Goal: Task Accomplishment & Management: Manage account settings

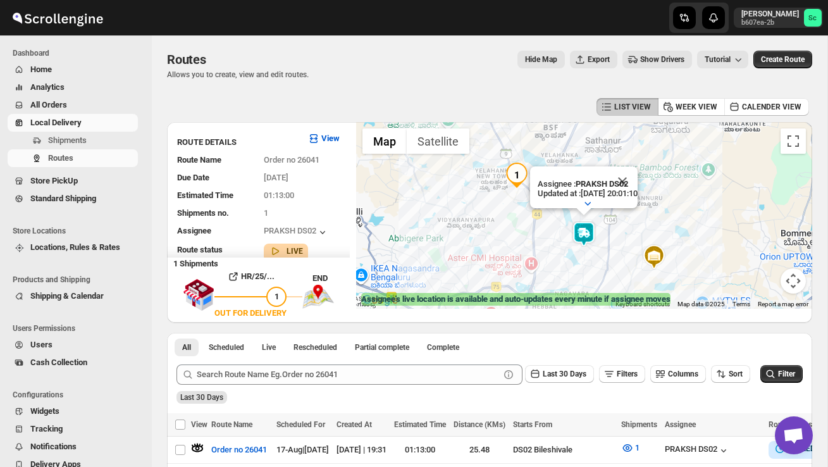
scroll to position [226, 0]
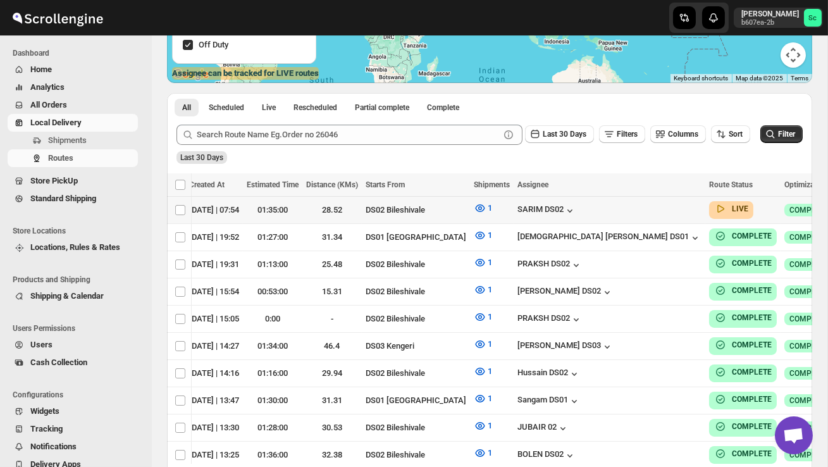
scroll to position [0, 175]
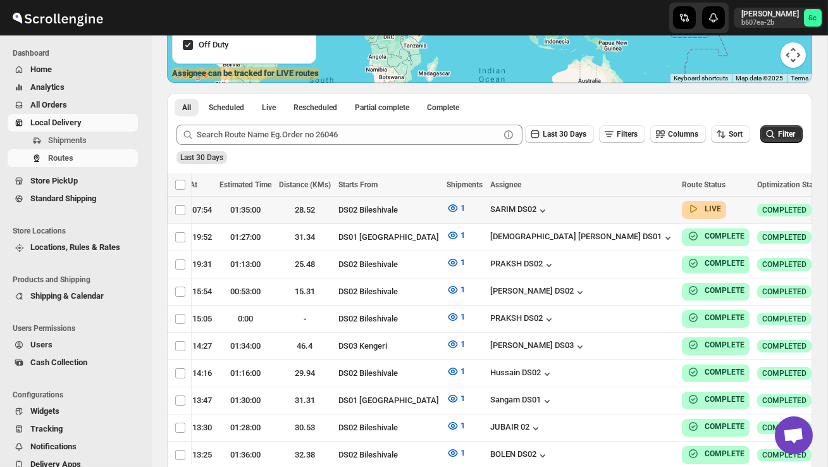
click at [828, 209] on icon "button" at bounding box center [840, 209] width 13 height 13
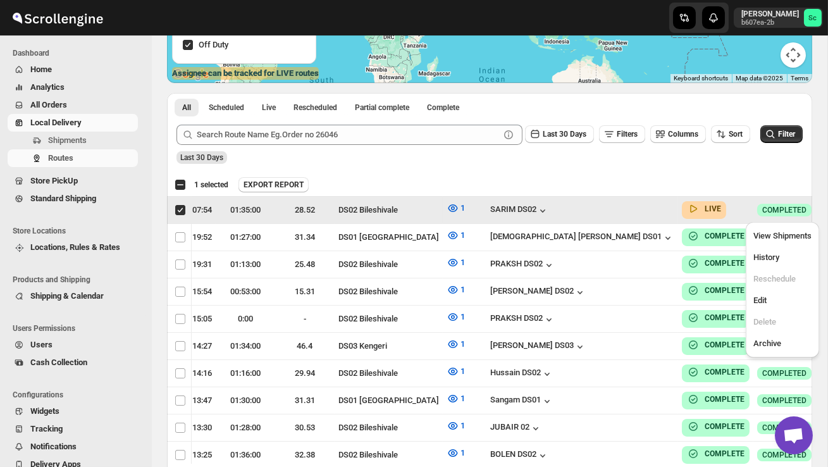
scroll to position [0, 1]
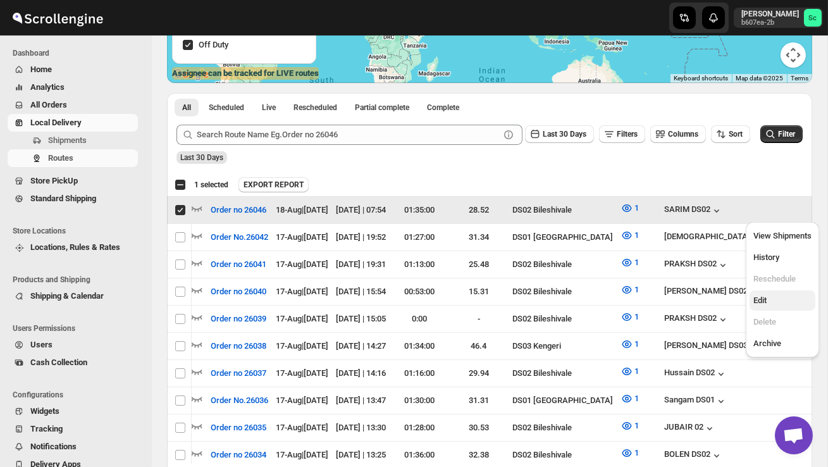
click at [774, 305] on span "Edit" at bounding box center [783, 300] width 58 height 13
checkbox input "false"
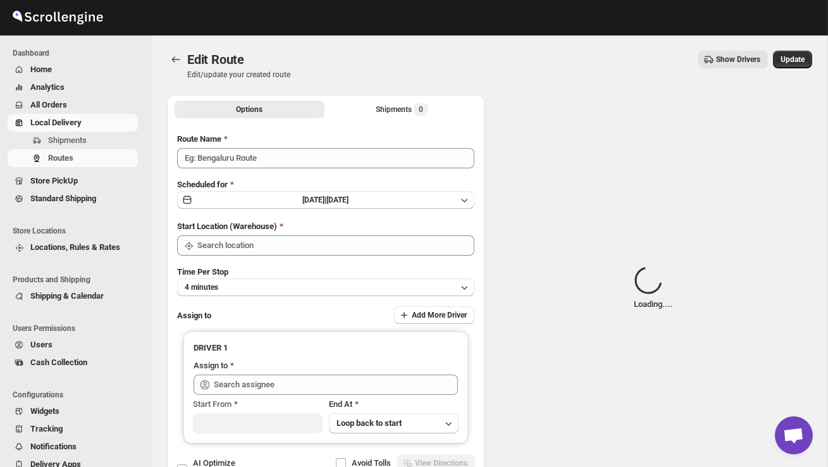
type input "Order no 26046"
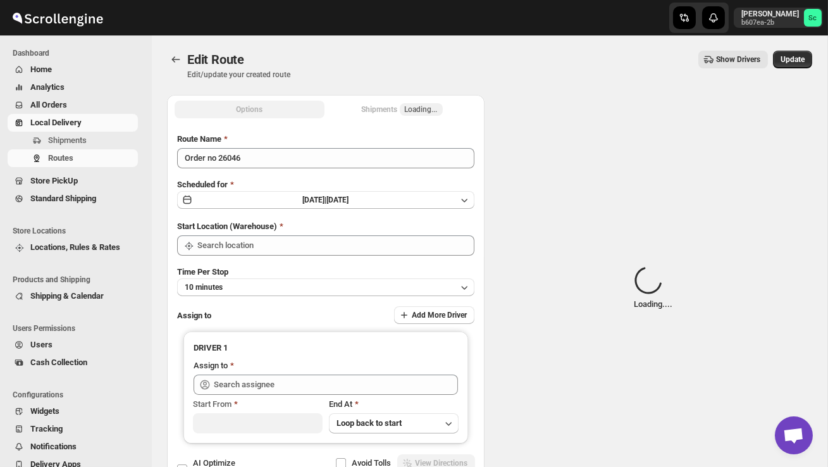
type input "DS02 Bileshivale"
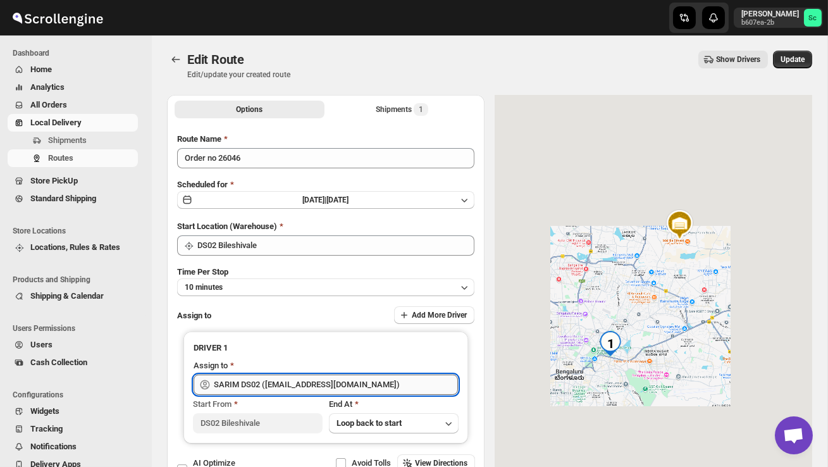
click at [377, 387] on input "SARIM DS02 ([EMAIL_ADDRESS][DOMAIN_NAME])" at bounding box center [336, 385] width 244 height 20
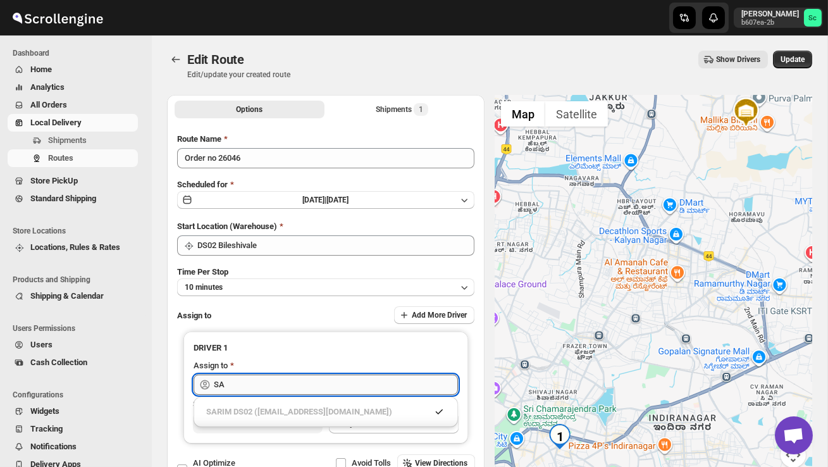
type input "S"
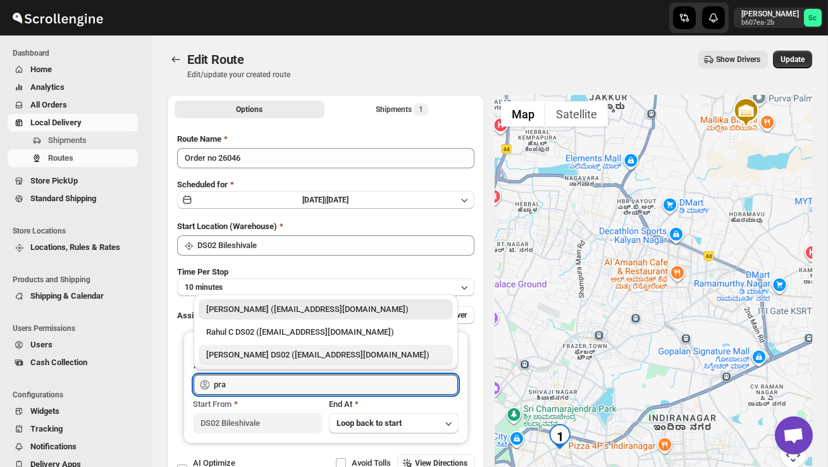
click at [369, 354] on div "[PERSON_NAME] DS02 ([EMAIL_ADDRESS][DOMAIN_NAME])" at bounding box center [325, 355] width 239 height 13
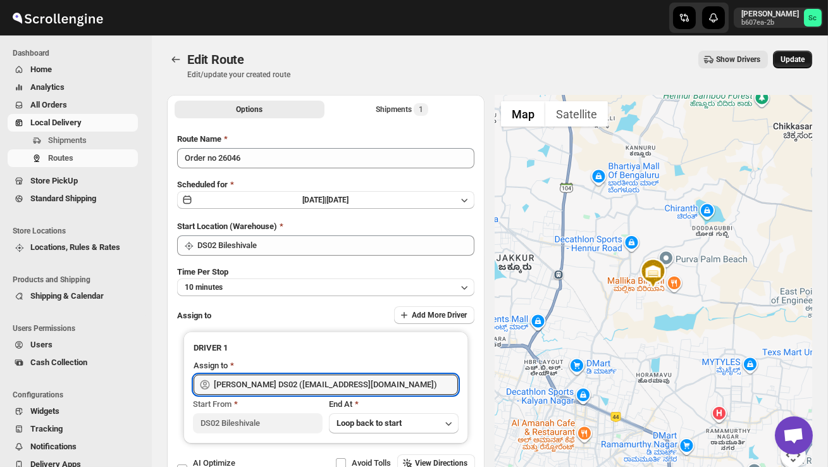
type input "[PERSON_NAME] DS02 ([EMAIL_ADDRESS][DOMAIN_NAME])"
click at [796, 61] on span "Update" at bounding box center [793, 59] width 24 height 10
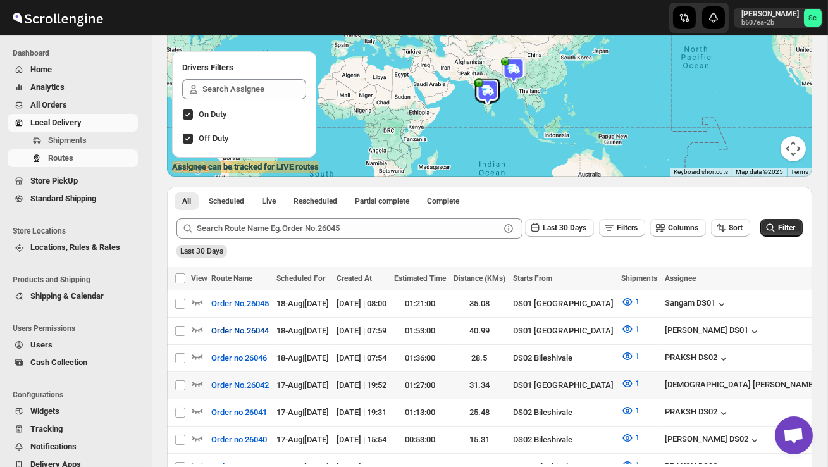
scroll to position [133, 0]
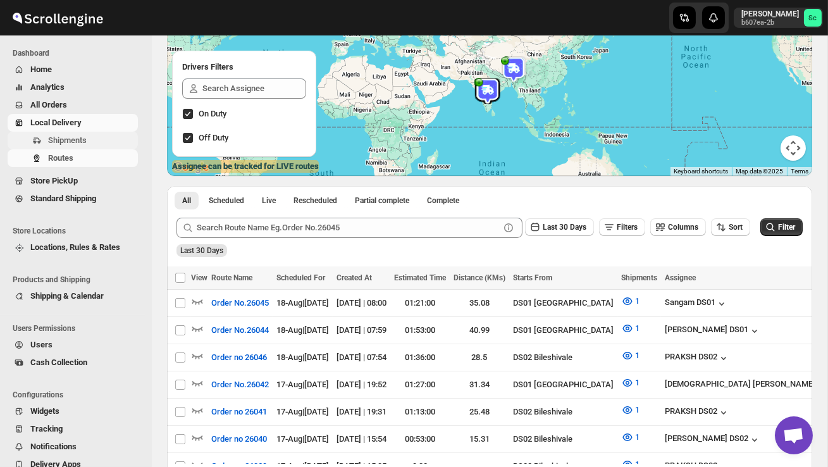
click at [82, 140] on span "Shipments" at bounding box center [67, 139] width 39 height 9
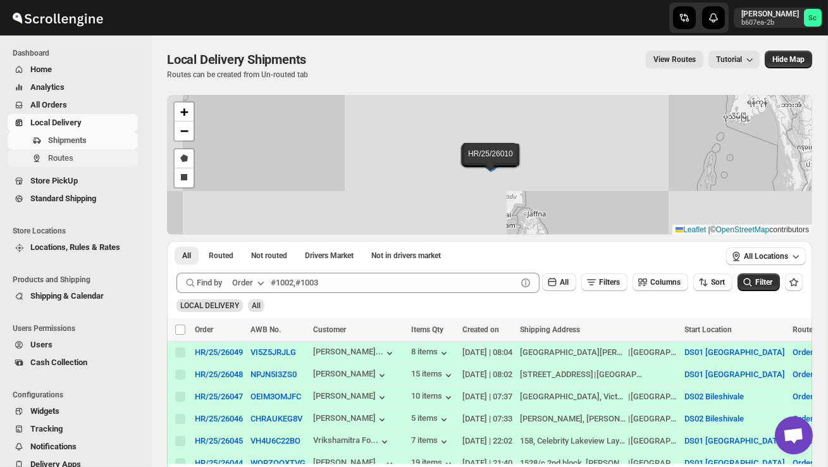
click at [75, 161] on span "Routes" at bounding box center [91, 158] width 87 height 13
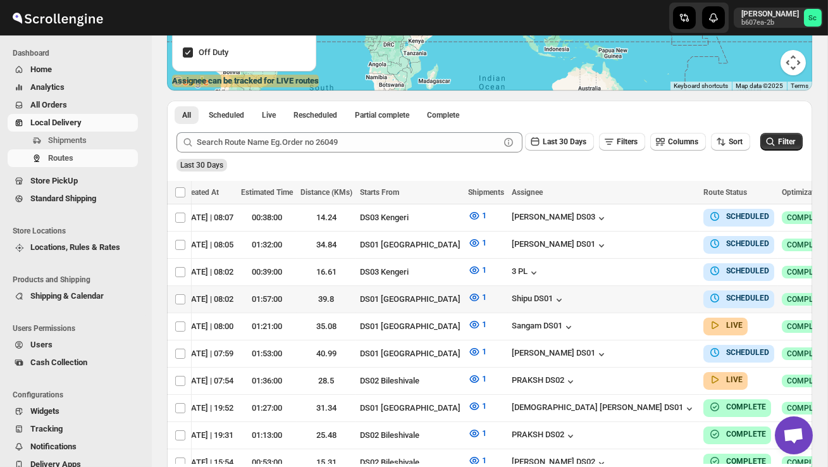
scroll to position [0, 180]
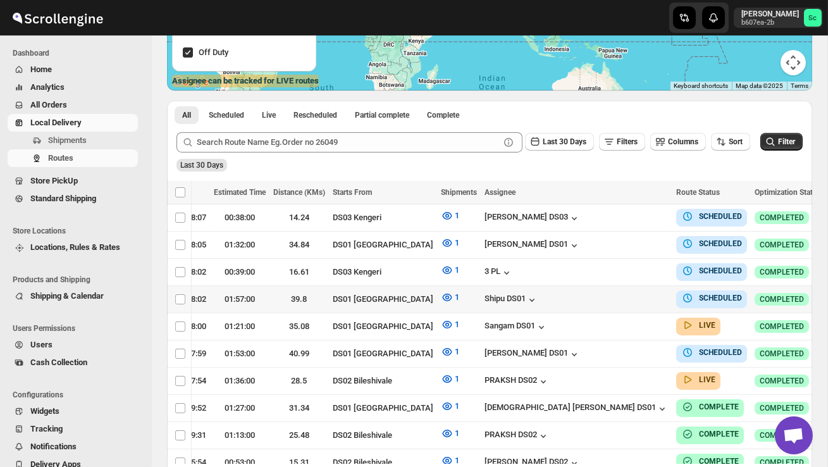
click at [828, 297] on icon "button" at bounding box center [837, 298] width 13 height 13
checkbox input "true"
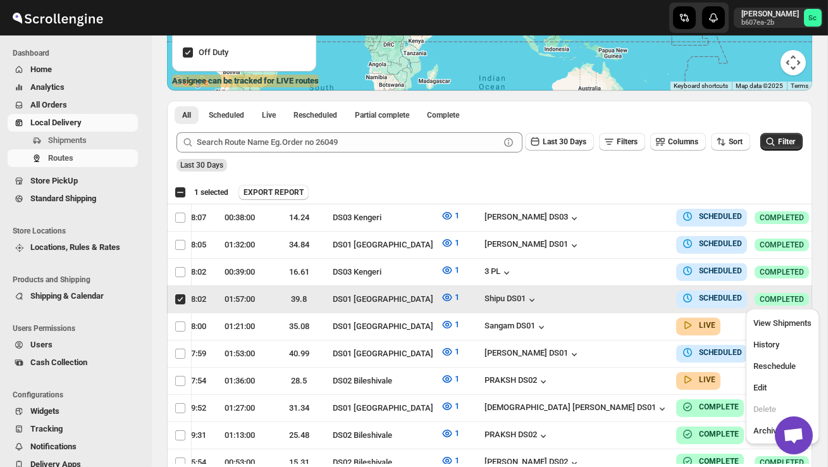
scroll to position [0, 1]
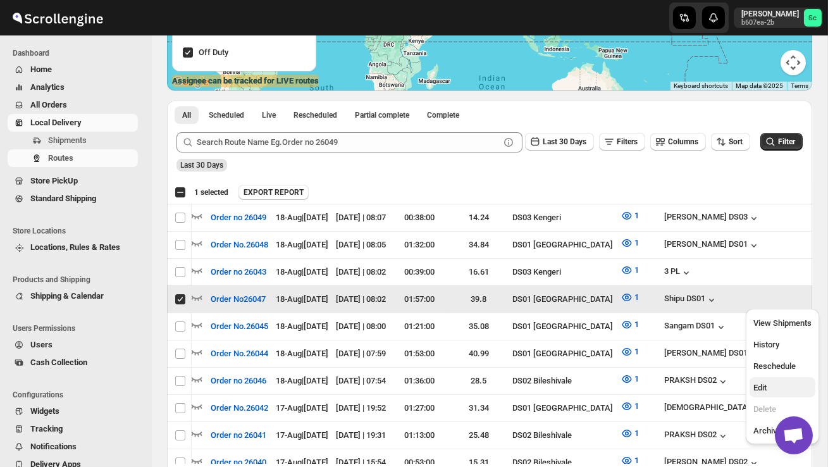
click at [768, 377] on button "Edit" at bounding box center [783, 387] width 66 height 20
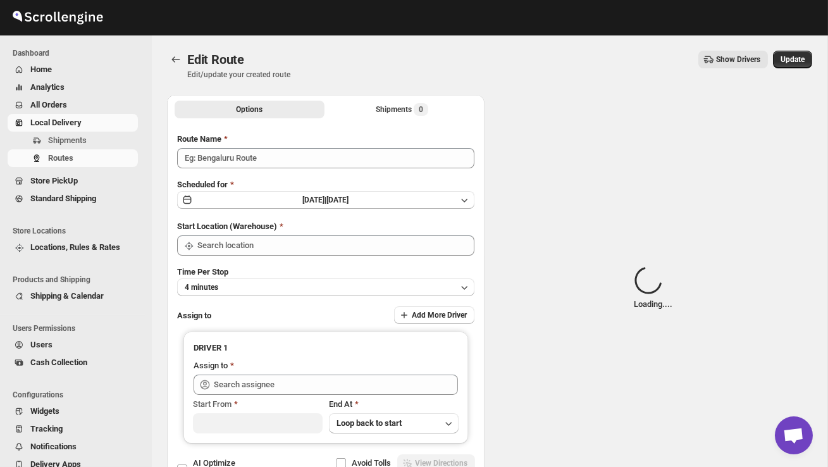
type input "Order No26047"
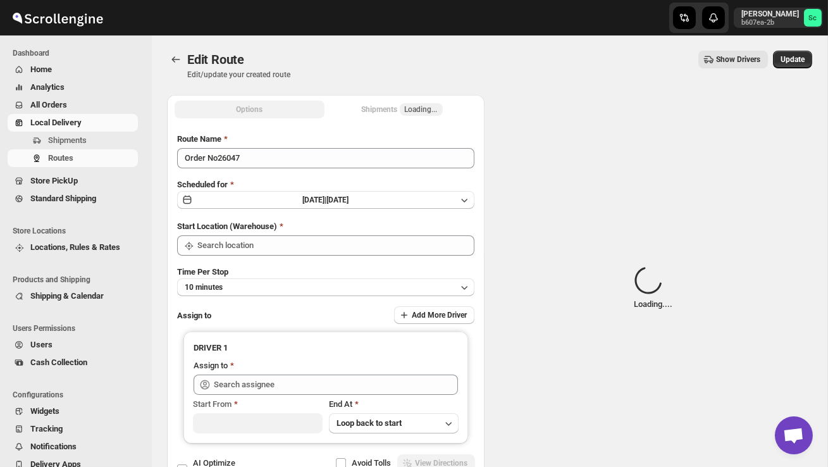
type input "DS01 [GEOGRAPHIC_DATA]"
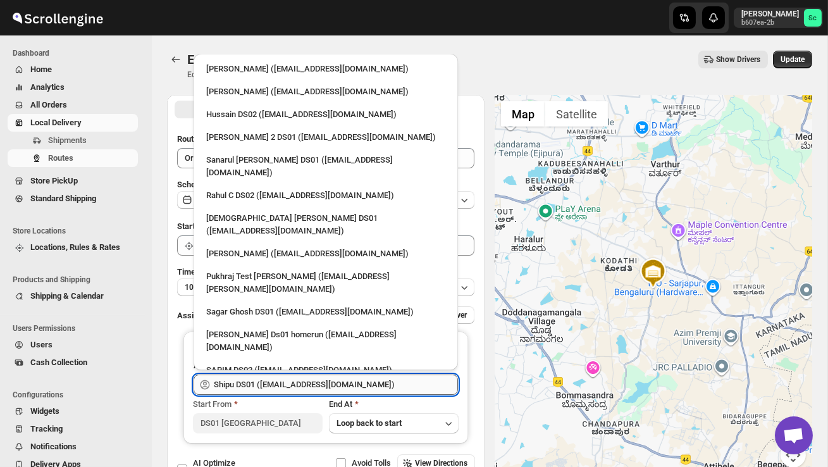
click at [394, 382] on input "Shipu DS01 ([EMAIL_ADDRESS][DOMAIN_NAME])" at bounding box center [336, 385] width 244 height 20
click at [249, 108] on div "Hussain DS02 ([EMAIL_ADDRESS][DOMAIN_NAME])" at bounding box center [325, 114] width 239 height 13
type input "Hussain DS02 ([EMAIL_ADDRESS][DOMAIN_NAME])"
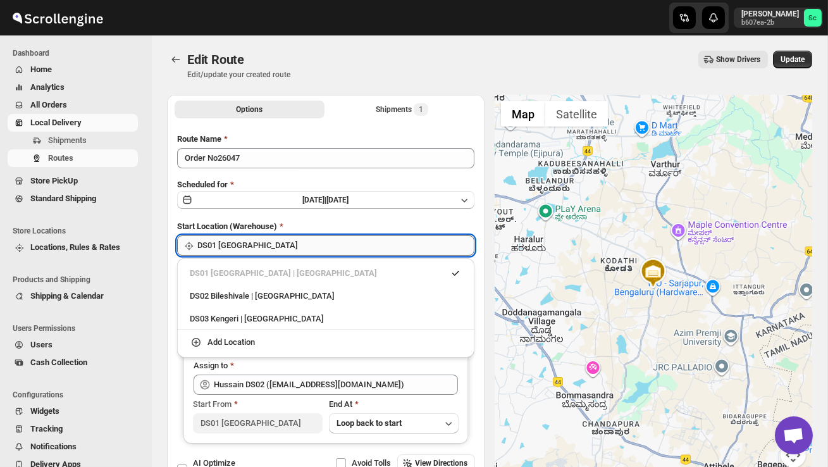
click at [375, 246] on input "DS01 [GEOGRAPHIC_DATA]" at bounding box center [335, 245] width 277 height 20
click at [302, 296] on div "DS02 Bileshivale | [GEOGRAPHIC_DATA]" at bounding box center [326, 296] width 272 height 13
type input "DS02 Bileshivale"
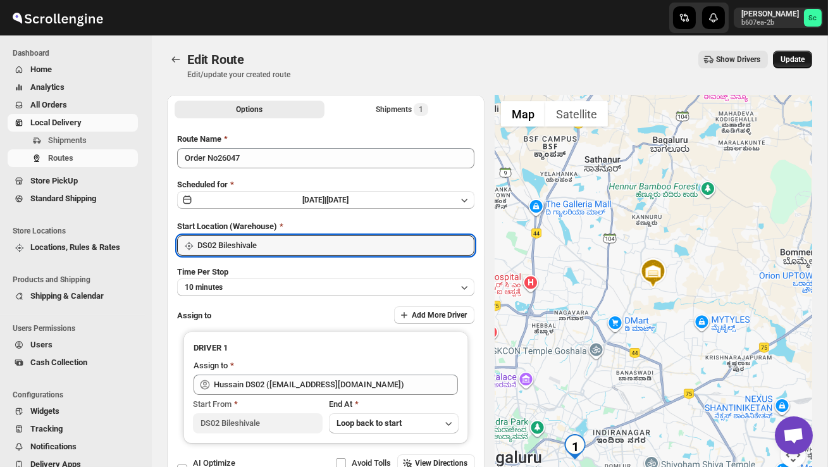
click at [802, 58] on span "Update" at bounding box center [793, 59] width 24 height 10
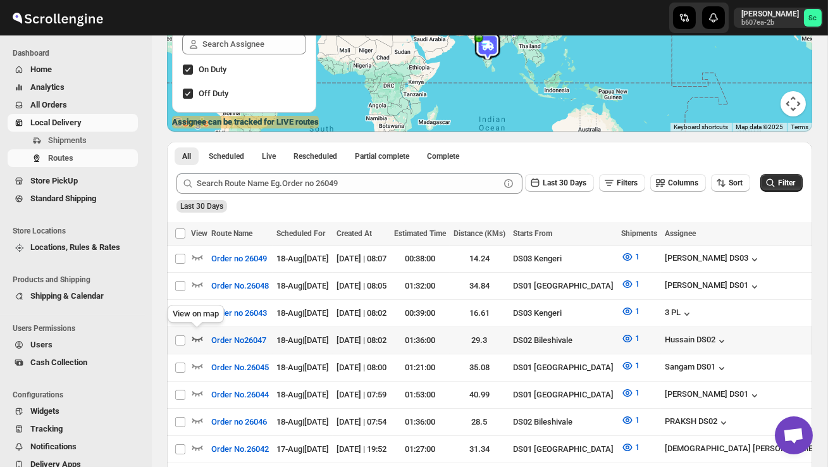
click at [202, 333] on icon "button" at bounding box center [197, 338] width 13 height 13
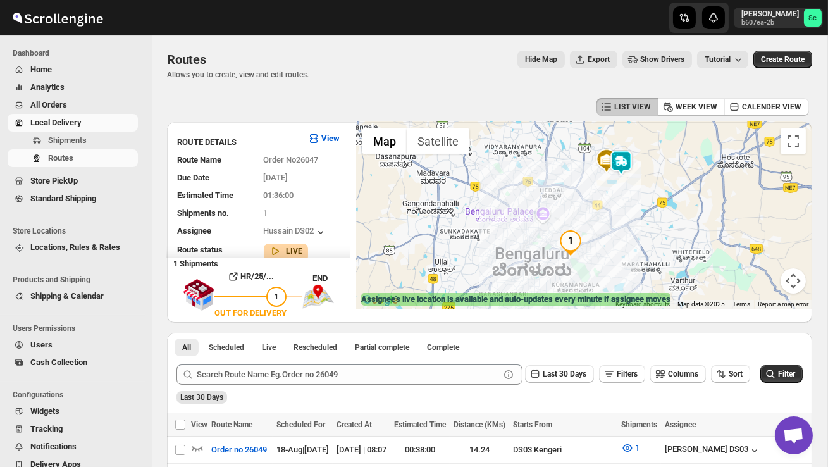
click at [575, 237] on img "1" at bounding box center [570, 242] width 25 height 25
